Goal: Use online tool/utility: Utilize a website feature to perform a specific function

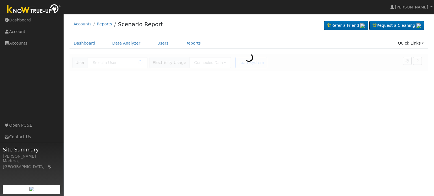
type input "[PERSON_NAME]"
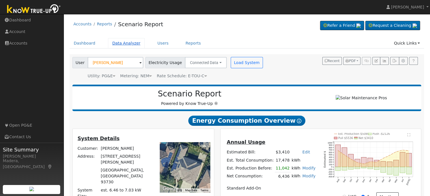
click at [121, 45] on link "Data Analyzer" at bounding box center [126, 43] width 37 height 10
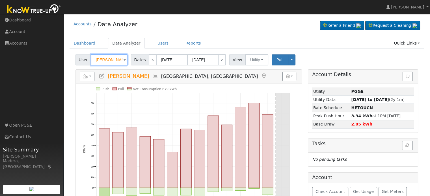
click at [100, 62] on input "[PERSON_NAME]" at bounding box center [109, 59] width 37 height 11
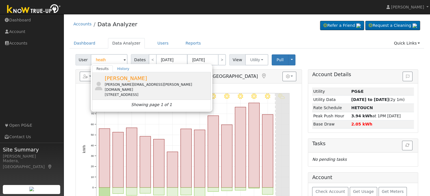
click at [137, 82] on div "clary.wheeler@gmail.com" at bounding box center [157, 87] width 105 height 10
type input "[PERSON_NAME]"
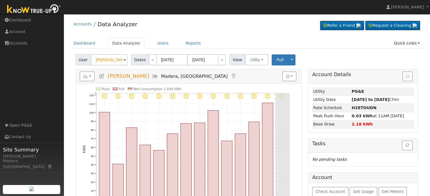
scroll to position [31, 0]
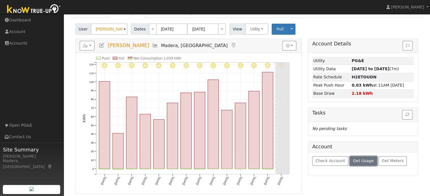
click at [353, 160] on span "Get Usage" at bounding box center [363, 161] width 21 height 5
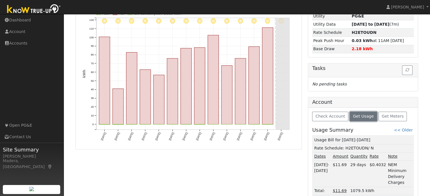
scroll to position [0, 0]
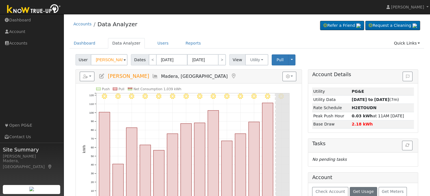
click at [101, 74] on icon at bounding box center [102, 76] width 6 height 5
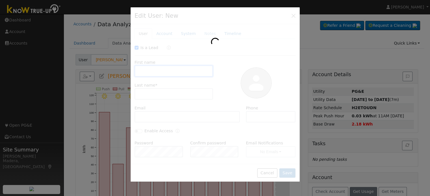
checkbox input "true"
type input "Heather"
type input "Wheeler"
type input "clary.wheeler@gmail.com"
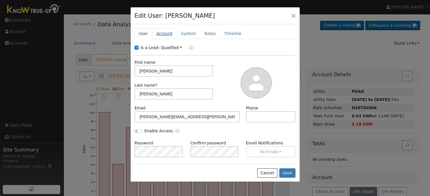
click at [159, 34] on link "Account" at bounding box center [164, 34] width 25 height 10
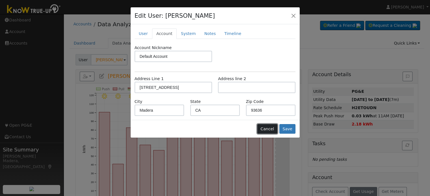
click at [270, 130] on button "Cancel" at bounding box center [267, 129] width 20 height 10
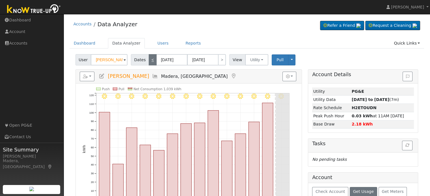
click at [149, 59] on link "<" at bounding box center [153, 59] width 8 height 11
type input "07/30/2025"
type input "08/12/2025"
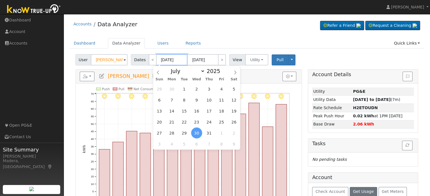
click at [162, 60] on input "07/30/2025" at bounding box center [171, 59] width 31 height 11
click at [232, 73] on span at bounding box center [235, 71] width 10 height 10
select select "7"
click at [200, 99] on span "6" at bounding box center [196, 100] width 11 height 11
type input "08/06/2025"
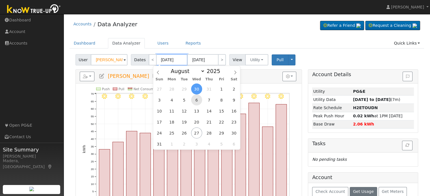
type input "08/19/2025"
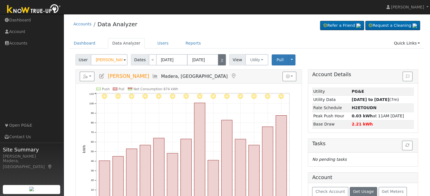
click at [220, 59] on link ">" at bounding box center [222, 59] width 8 height 11
type input "08/20/2025"
type input "09/02/2025"
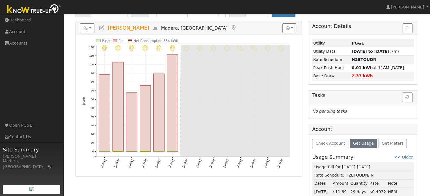
scroll to position [16, 0]
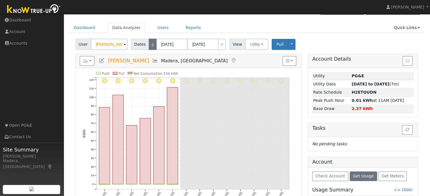
click at [149, 47] on link "<" at bounding box center [153, 44] width 8 height 11
type input "08/06/2025"
type input "08/19/2025"
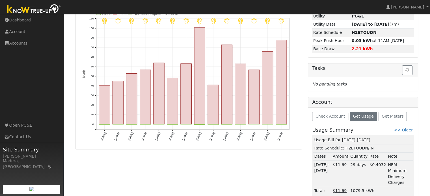
scroll to position [0, 0]
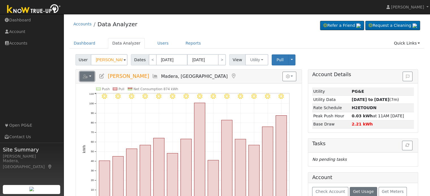
click at [85, 75] on icon "button" at bounding box center [85, 77] width 5 height 4
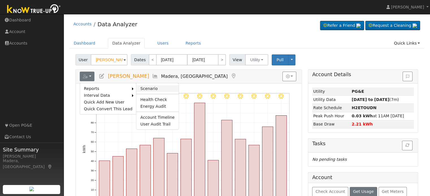
click at [141, 89] on link "Scenario" at bounding box center [157, 88] width 42 height 7
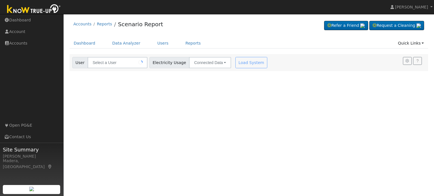
type input "[PERSON_NAME]"
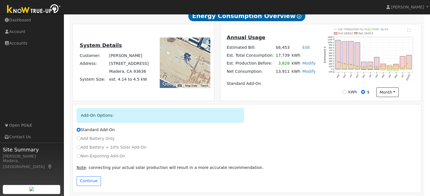
scroll to position [144, 0]
